Goal: Check status: Check status

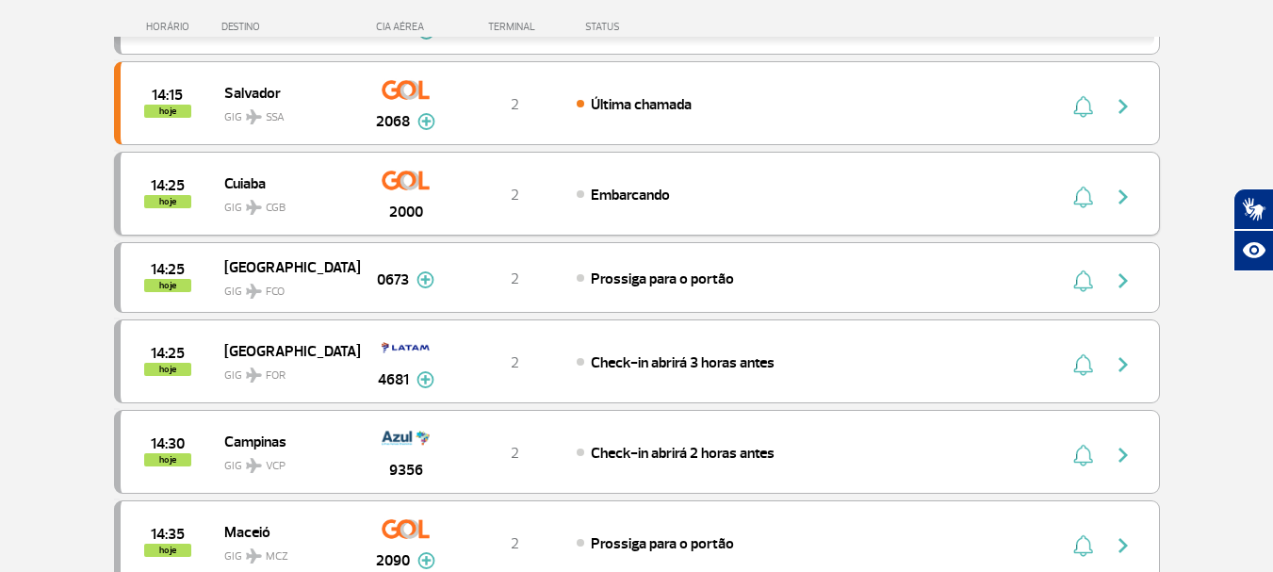
scroll to position [659, 0]
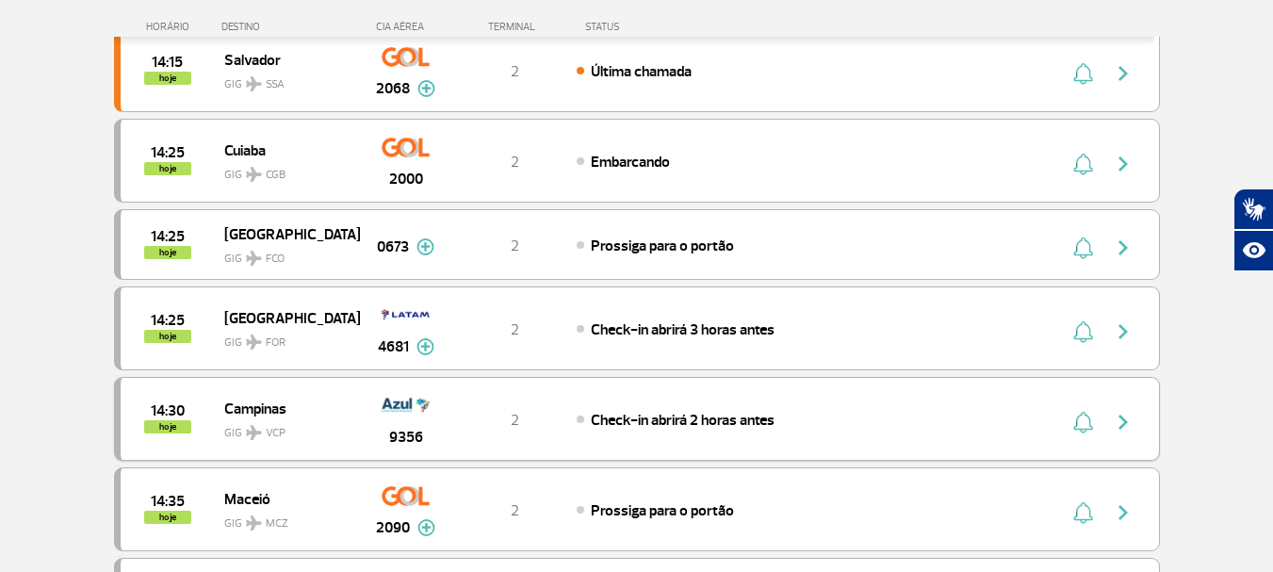
click at [301, 418] on span "GIG VCP" at bounding box center [284, 427] width 121 height 27
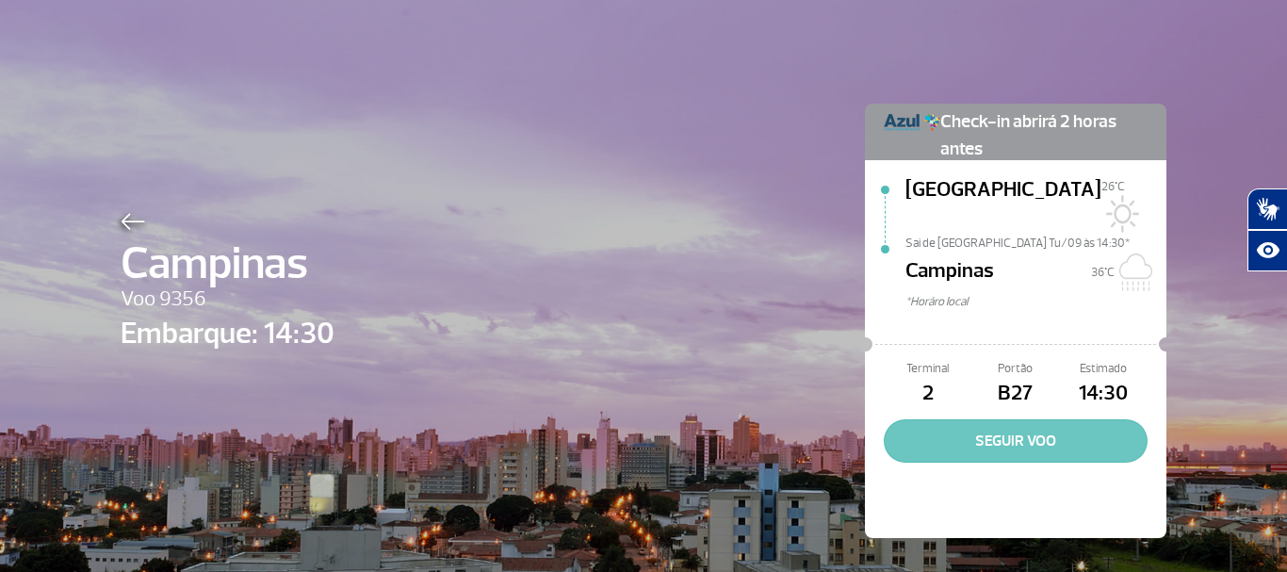
click at [940, 429] on button "SEGUIR VOO" at bounding box center [1016, 440] width 264 height 43
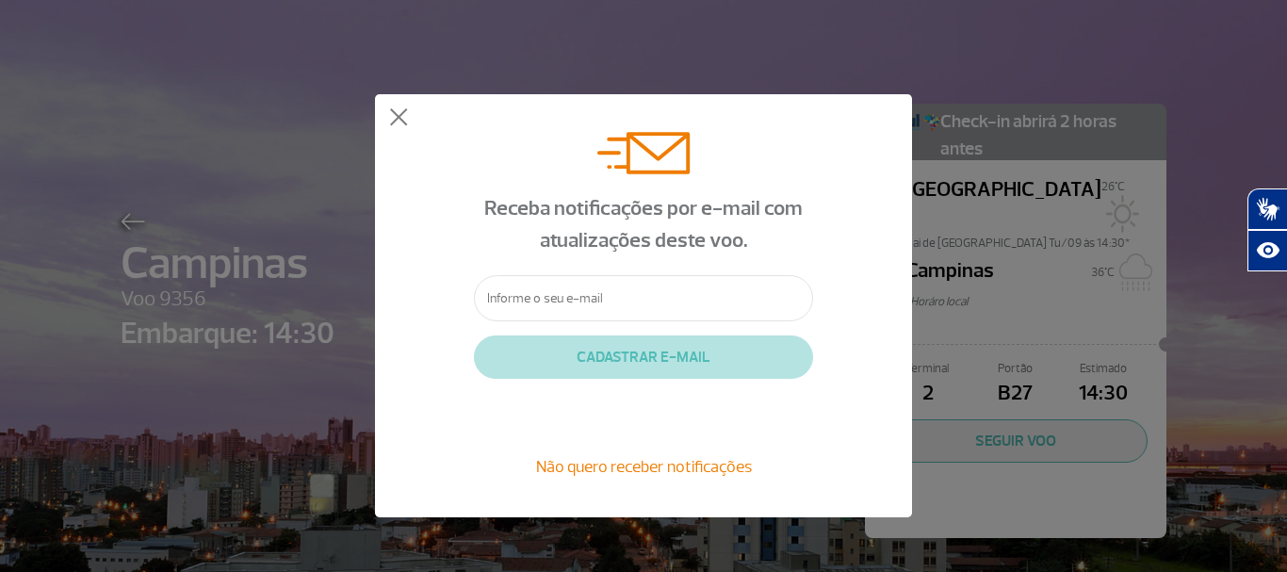
click at [408, 109] on div "Receba notificações por e-mail com atualizações deste voo. CADASTRAR E-MAIL Não…" at bounding box center [643, 305] width 537 height 423
click at [406, 110] on button at bounding box center [398, 117] width 19 height 19
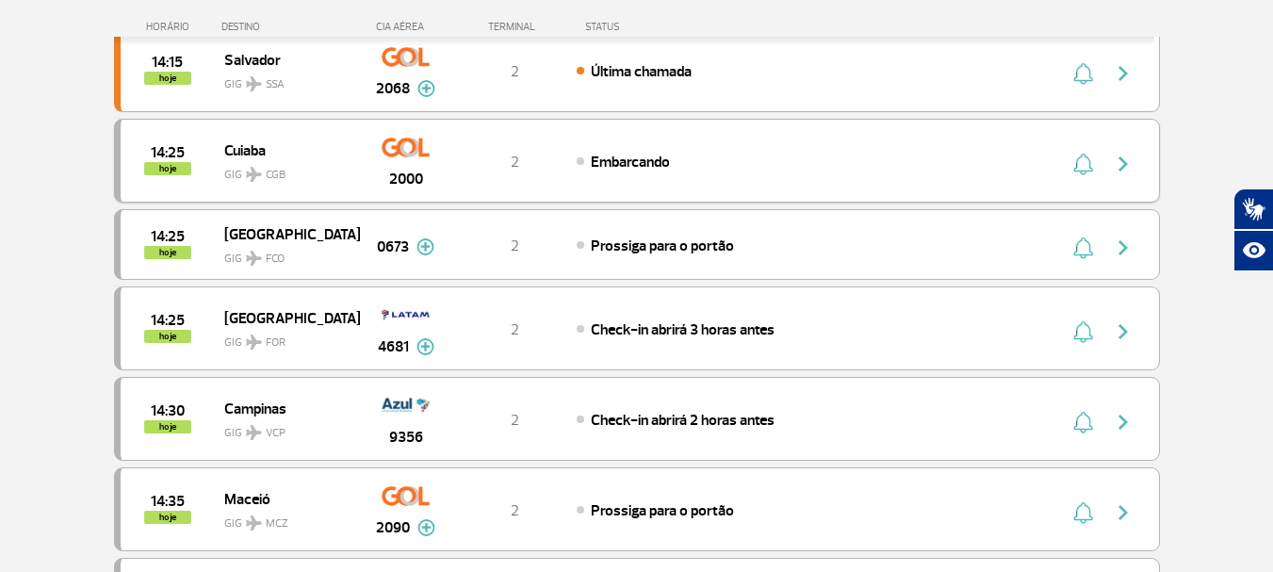
scroll to position [754, 0]
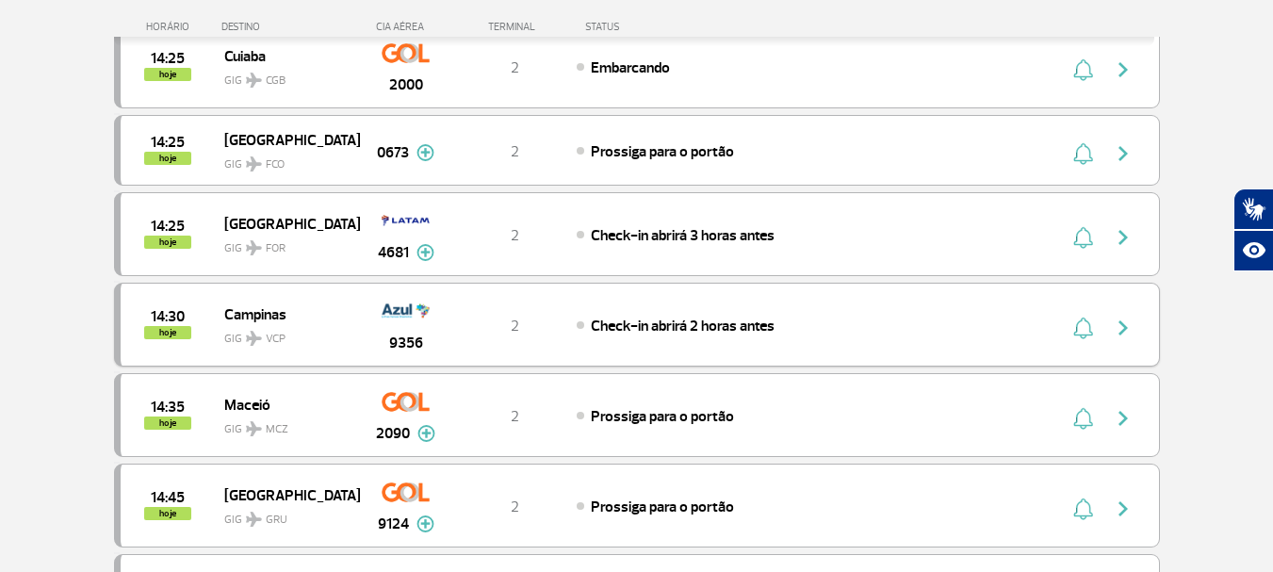
click at [1116, 328] on img "button" at bounding box center [1123, 328] width 23 height 23
